Goal: Task Accomplishment & Management: Complete application form

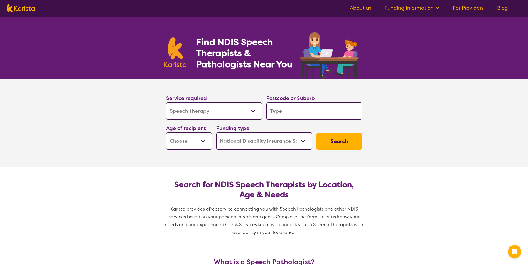
select select "Speech therapy"
select select "NDIS"
select select "Speech therapy"
select select "NDIS"
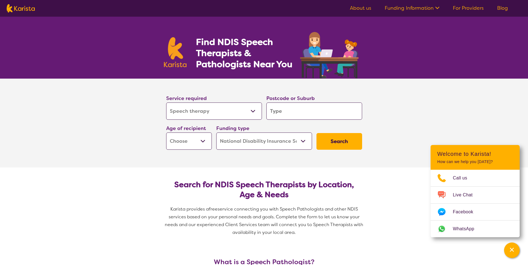
click at [294, 111] on input "search" at bounding box center [314, 111] width 96 height 17
type input "3"
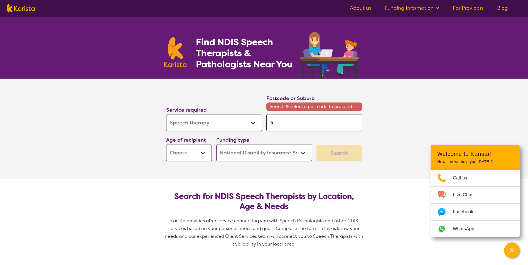
type input "30"
type input "304"
type input "3047"
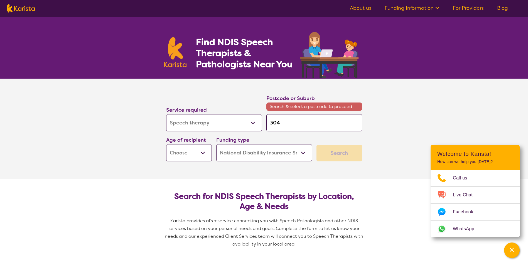
type input "3047"
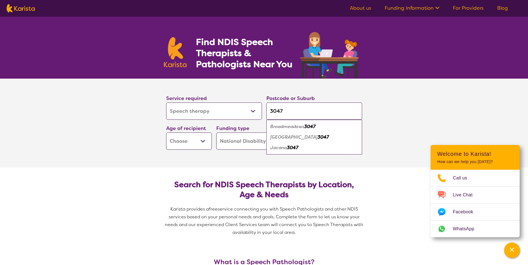
type input "3047"
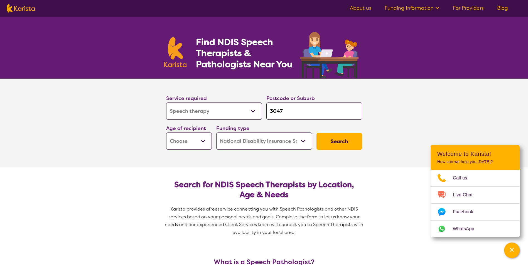
click at [198, 143] on select "Early Childhood - 0 to 9 Child - 10 to 11 Adolescent - 12 to 17 Adult - 18 to 6…" at bounding box center [189, 141] width 46 height 17
select select "AD"
click at [166, 133] on select "Early Childhood - 0 to 9 Child - 10 to 11 Adolescent - 12 to 17 Adult - 18 to 6…" at bounding box center [189, 141] width 46 height 17
select select "AD"
click at [205, 142] on select "Early Childhood - 0 to 9 Child - 10 to 11 Adolescent - 12 to 17 Adult - 18 to 6…" at bounding box center [189, 141] width 46 height 17
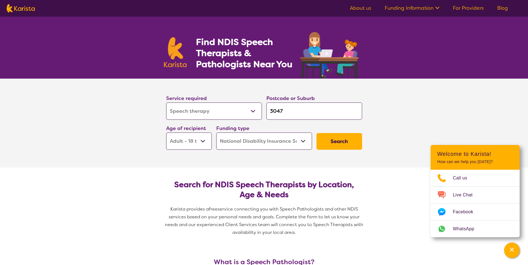
select select "AG"
click at [166, 133] on select "Early Childhood - 0 to 9 Child - 10 to 11 Adolescent - 12 to 17 Adult - 18 to 6…" at bounding box center [189, 141] width 46 height 17
select select "AG"
click at [303, 142] on select "Home Care Package (HCP) National Disability Insurance Scheme (NDIS) I don't know" at bounding box center [264, 141] width 96 height 17
select select "HCP"
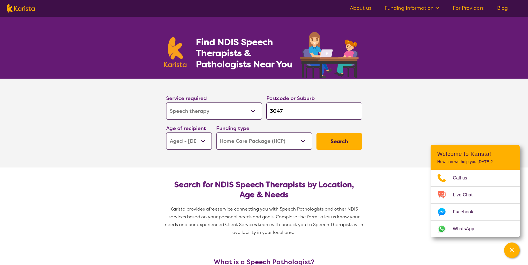
click at [216, 133] on select "Home Care Package (HCP) National Disability Insurance Scheme (NDIS) I don't know" at bounding box center [264, 141] width 96 height 17
select select "HCP"
click at [332, 140] on button "Search" at bounding box center [339, 141] width 46 height 17
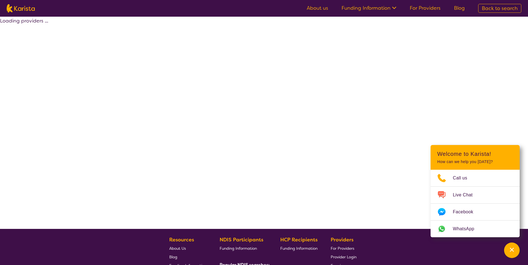
select select "by_score"
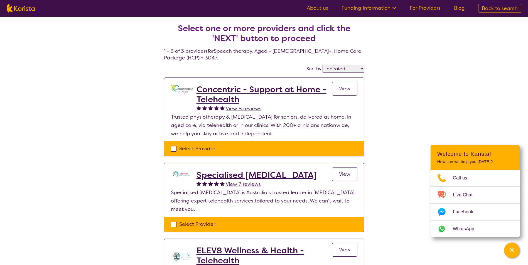
click at [343, 89] on span "View" at bounding box center [344, 88] width 11 height 7
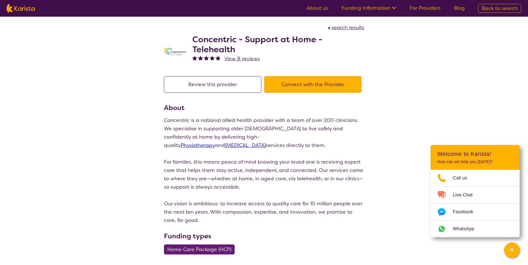
click at [337, 86] on button "Connect with the Provider" at bounding box center [312, 84] width 97 height 17
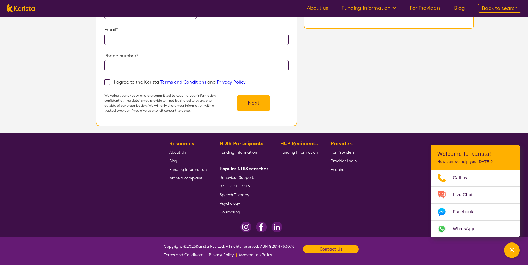
scroll to position [15, 0]
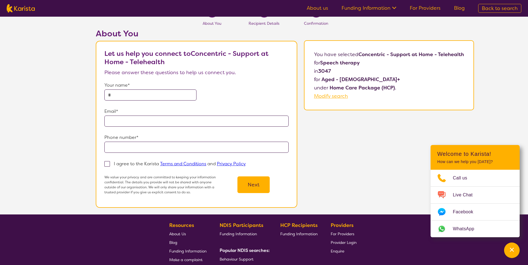
click at [151, 89] on p "Your name*" at bounding box center [196, 85] width 184 height 8
click at [149, 95] on input "text" at bounding box center [150, 95] width 92 height 11
type input "**********"
click at [151, 121] on input "email" at bounding box center [196, 121] width 184 height 11
type input "**********"
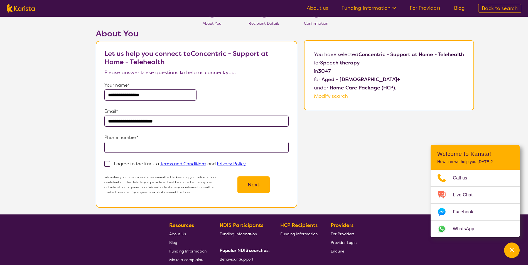
click at [158, 142] on input "tel" at bounding box center [196, 147] width 184 height 11
type input "**********"
click at [106, 165] on span at bounding box center [107, 164] width 6 height 6
click at [246, 165] on input "I agree to the Karista Terms and Conditions and Privacy Policy" at bounding box center [248, 164] width 4 height 4
checkbox input "true"
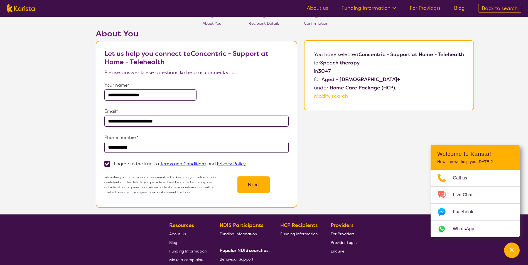
click at [268, 184] on button "Next" at bounding box center [253, 185] width 32 height 17
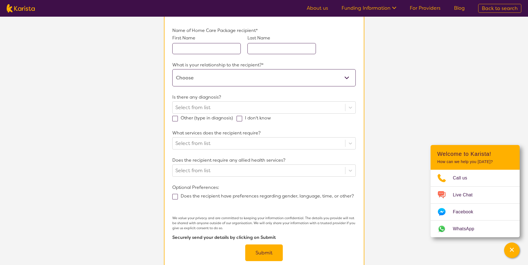
scroll to position [28, 0]
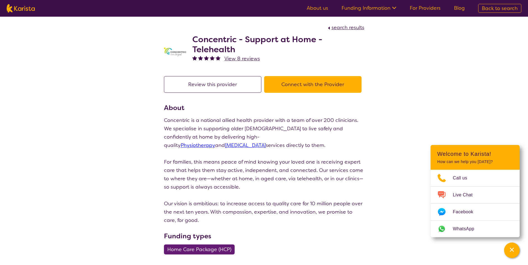
select select "by_score"
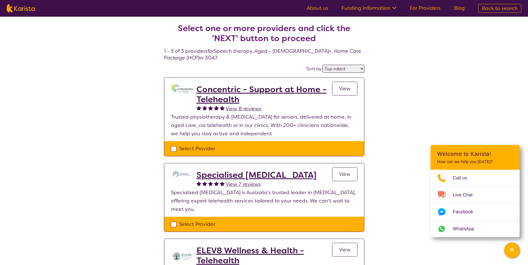
select select "Speech therapy"
select select "AG"
select select "NDIS"
select select "Speech therapy"
select select "AG"
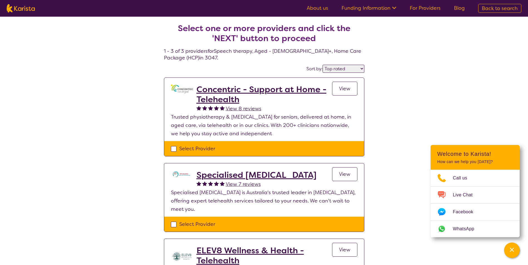
select select "NDIS"
